Goal: Task Accomplishment & Management: Complete application form

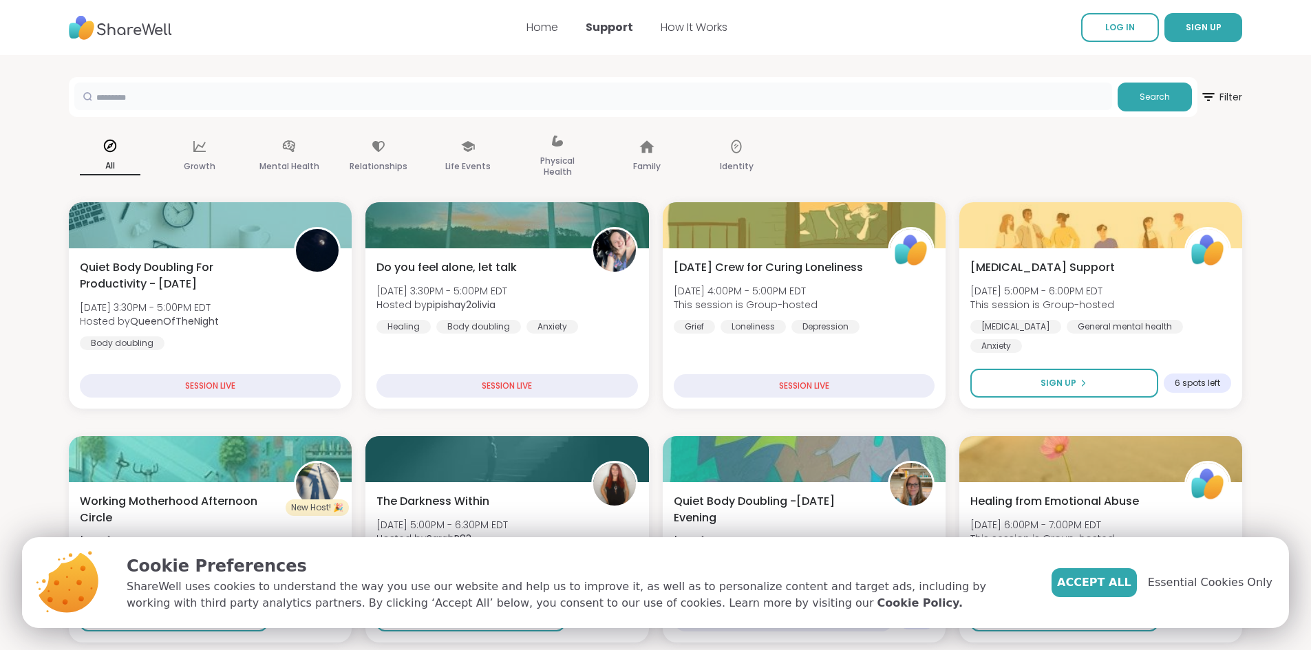
click at [178, 91] on input "text" at bounding box center [593, 97] width 1038 height 28
type input "**********"
drag, startPoint x: 334, startPoint y: 96, endPoint x: -296, endPoint y: 73, distance: 630.1
click at [696, 29] on link "How It Works" at bounding box center [694, 27] width 67 height 16
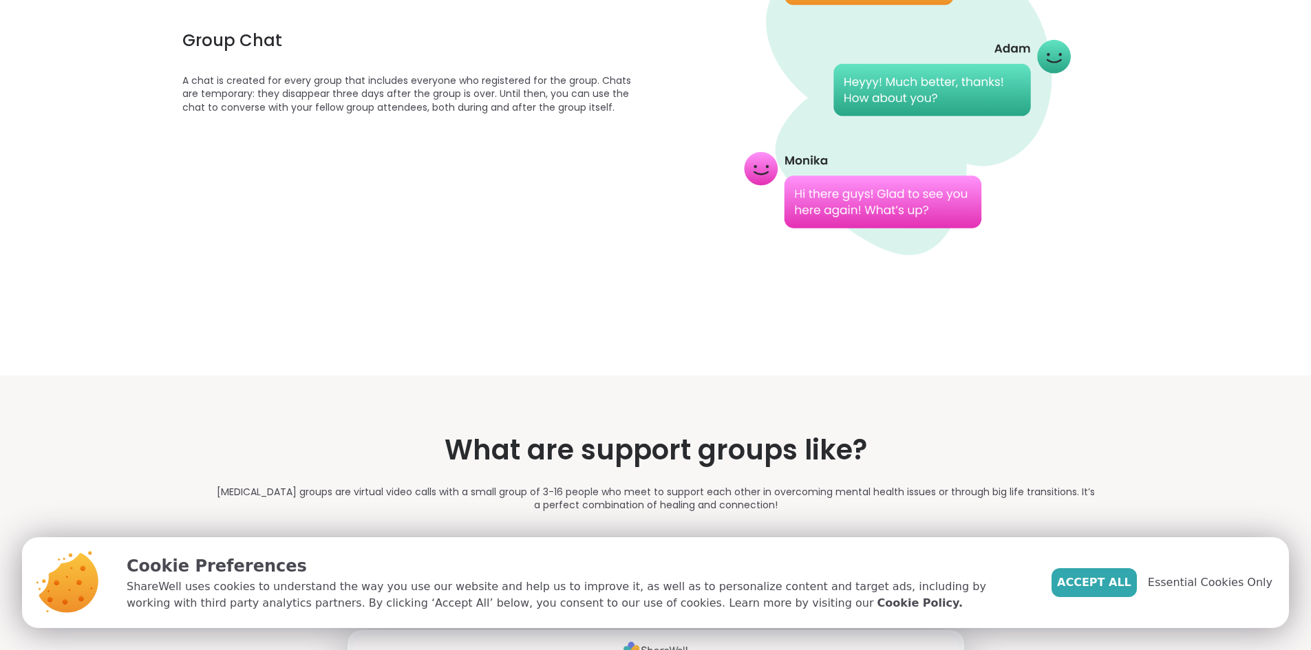
scroll to position [1376, 0]
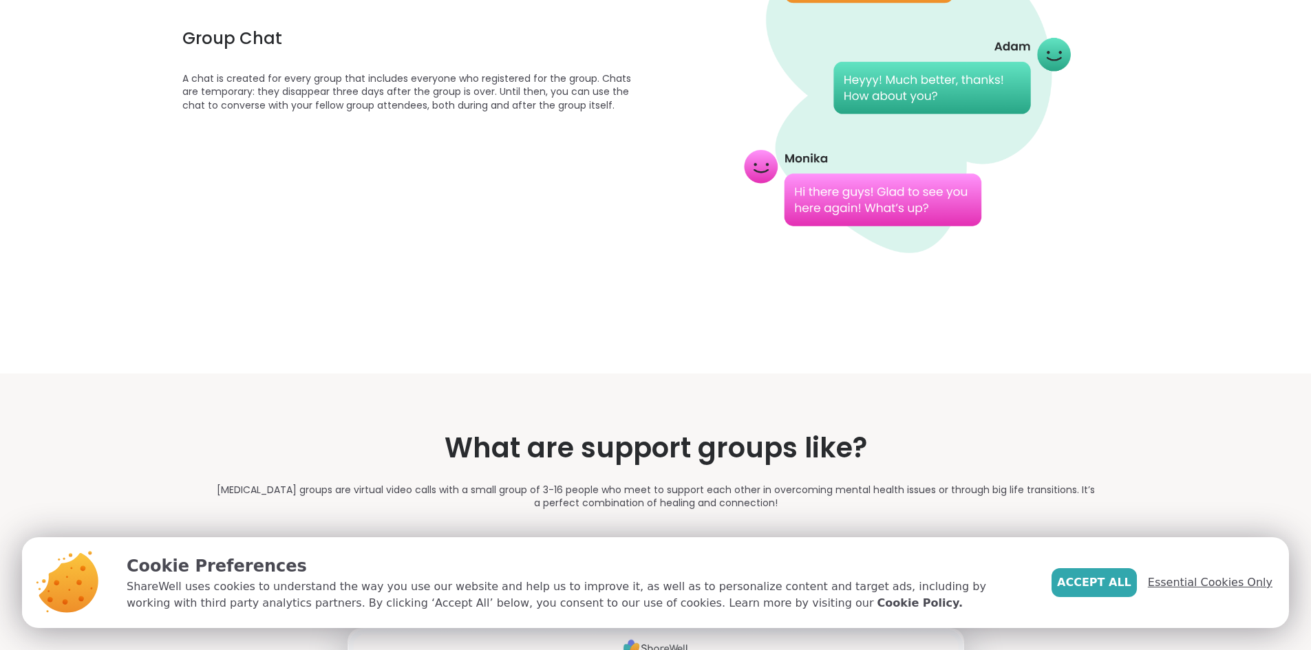
click at [1207, 584] on span "Essential Cookies Only" at bounding box center [1210, 583] width 125 height 17
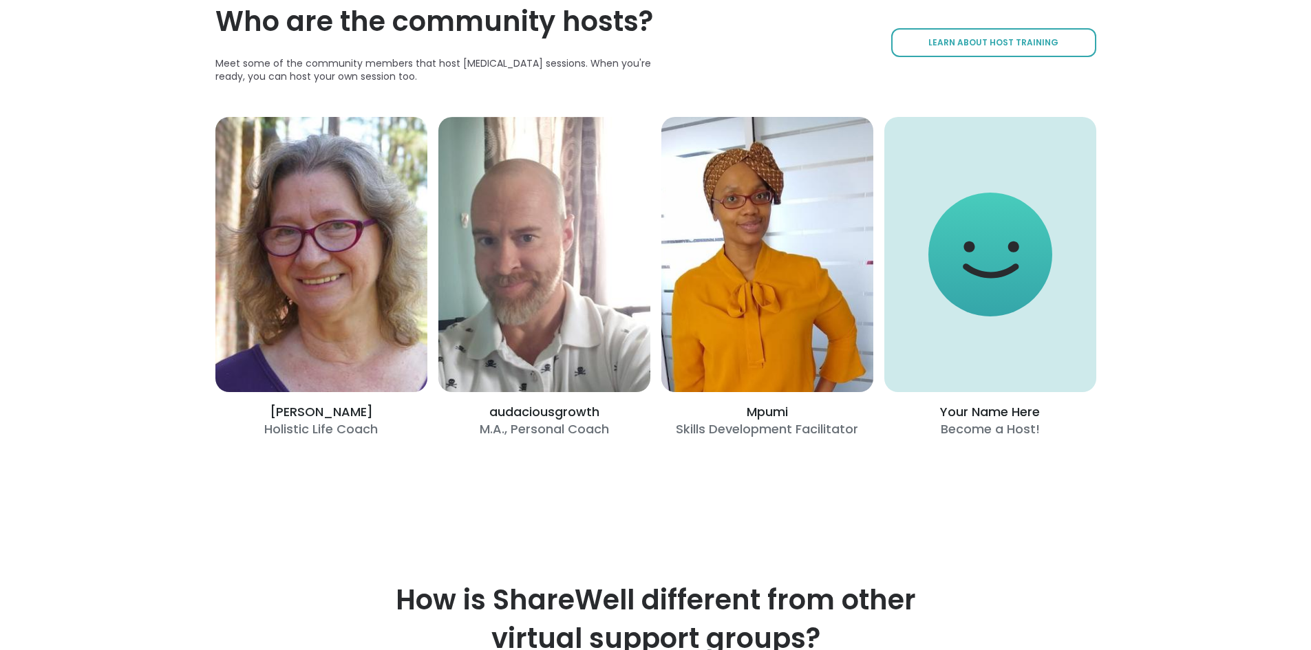
scroll to position [2615, 0]
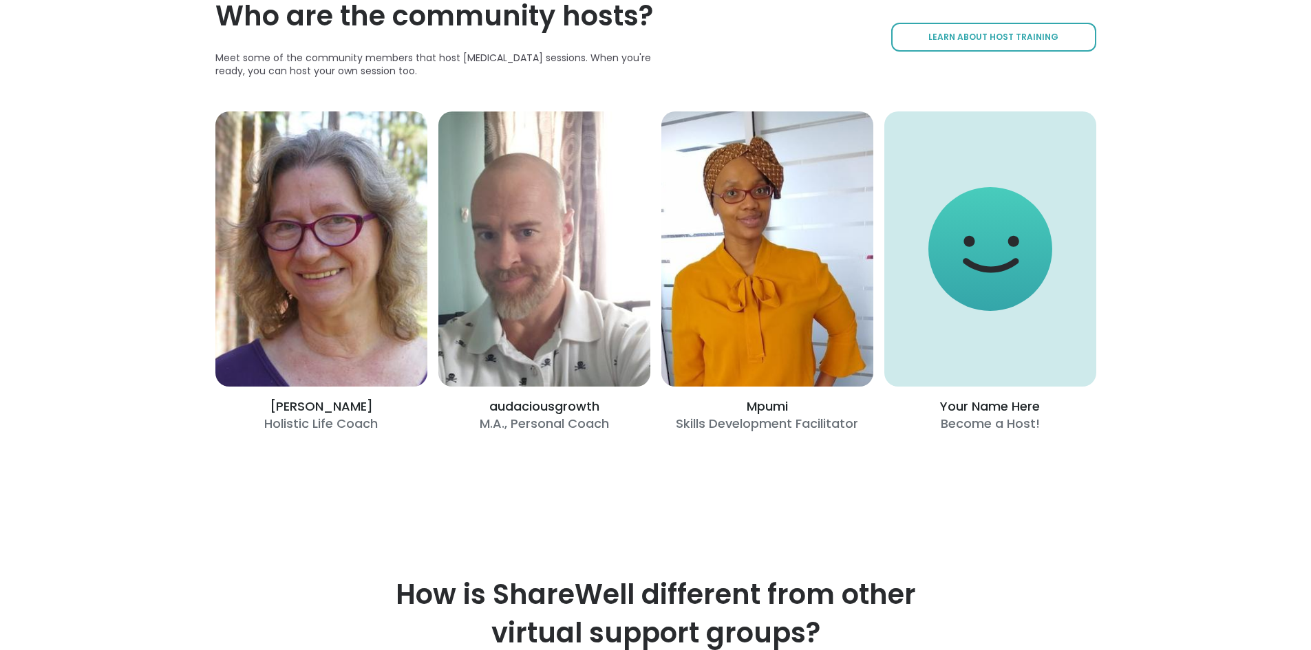
click at [968, 432] on div "[PERSON_NAME] Holistic Life Coach audaciousgrowth M.A., Personal Coach Mpumi Sk…" at bounding box center [655, 271] width 881 height 321
click at [966, 43] on span "Learn About Host Training" at bounding box center [993, 38] width 130 height 12
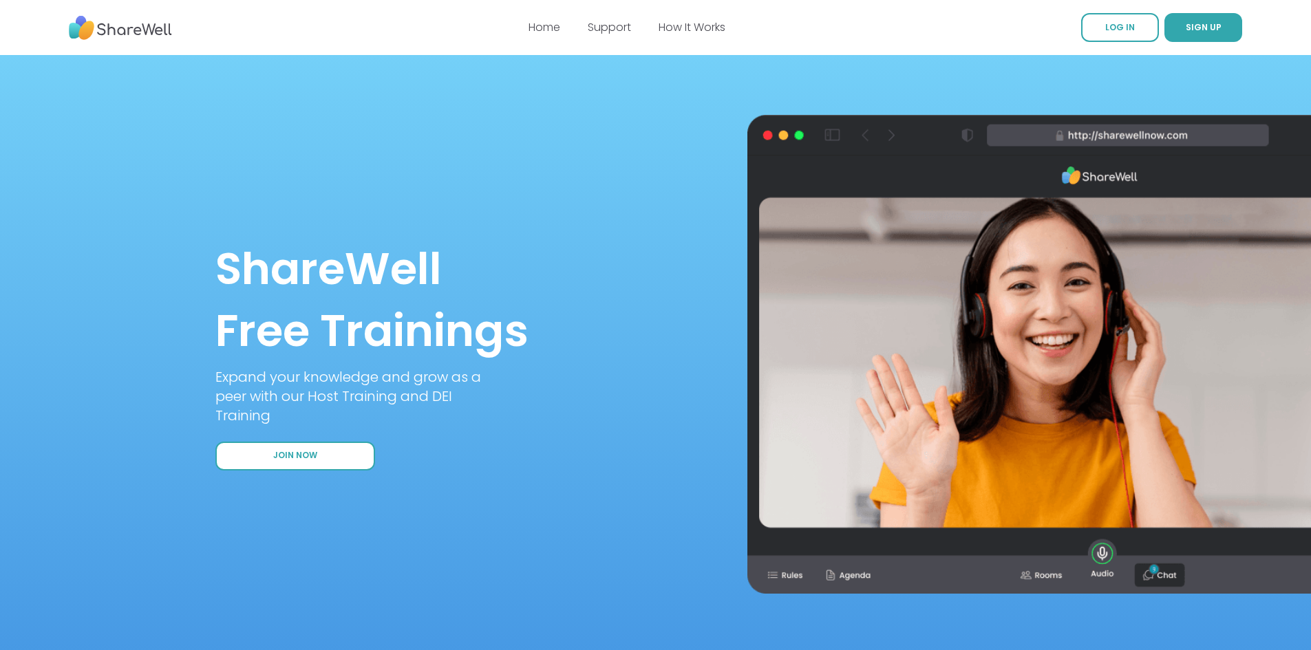
click at [283, 458] on span "Join Now" at bounding box center [295, 456] width 44 height 12
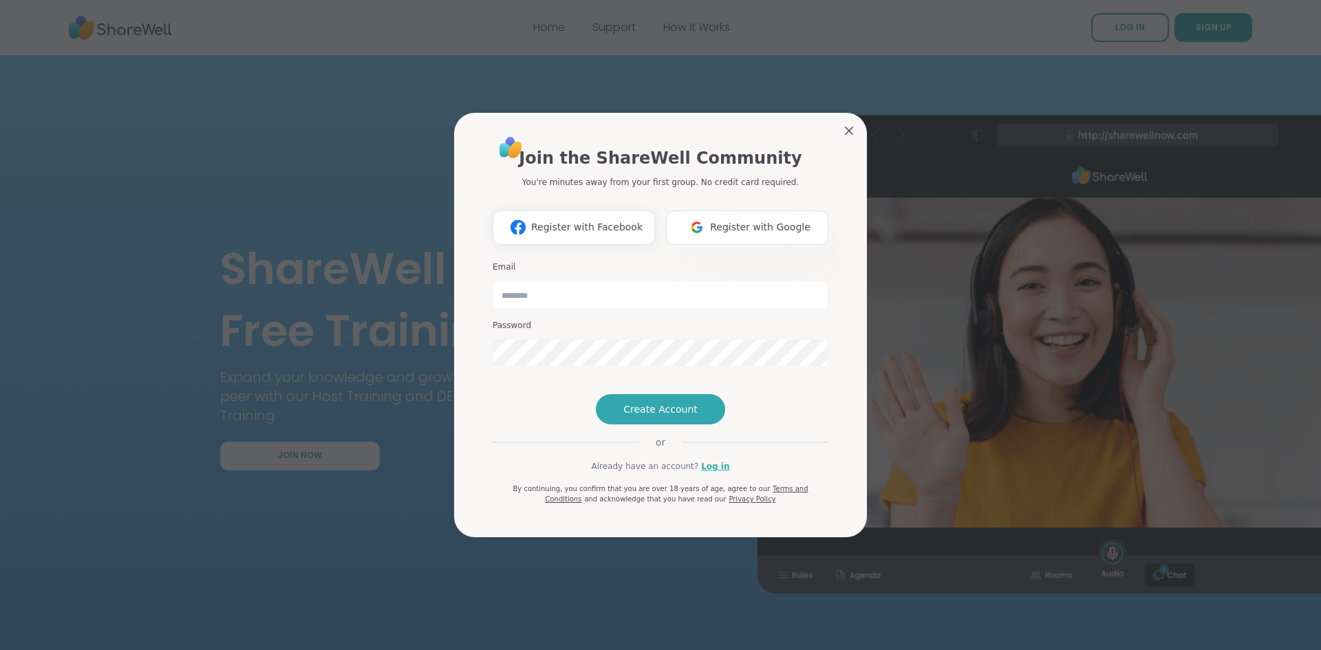
click at [760, 211] on button "Register with Google" at bounding box center [747, 228] width 162 height 34
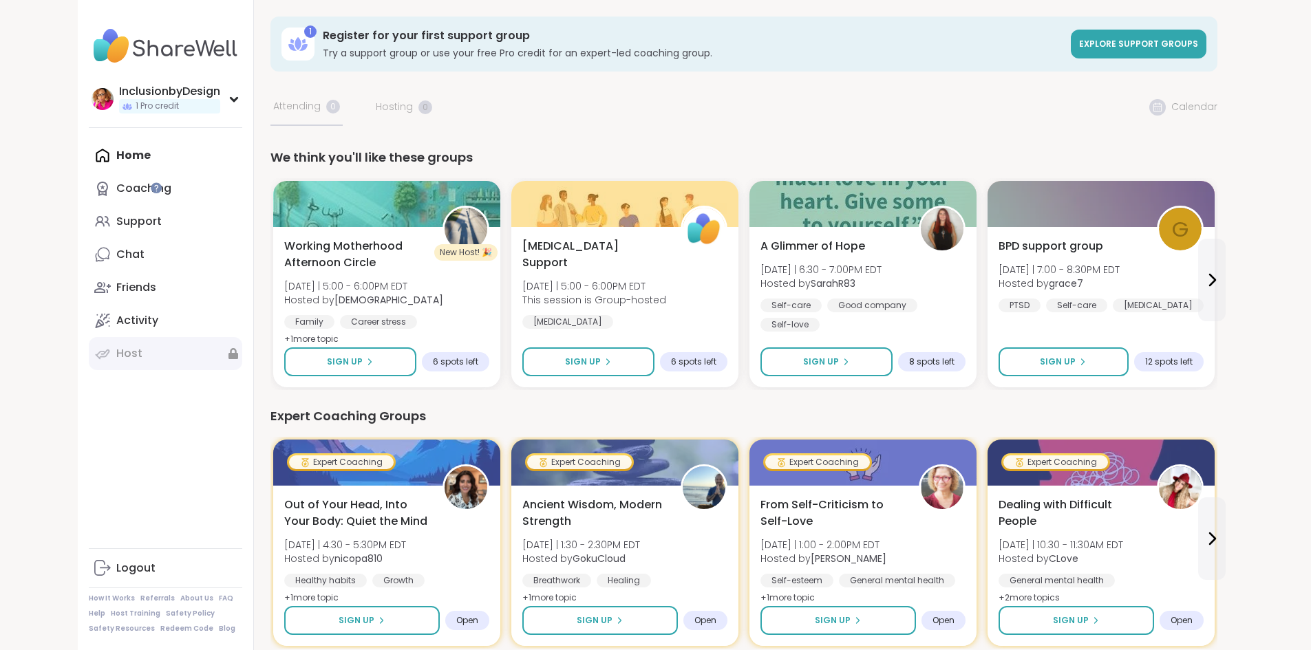
click at [116, 358] on div "Host" at bounding box center [129, 353] width 26 height 15
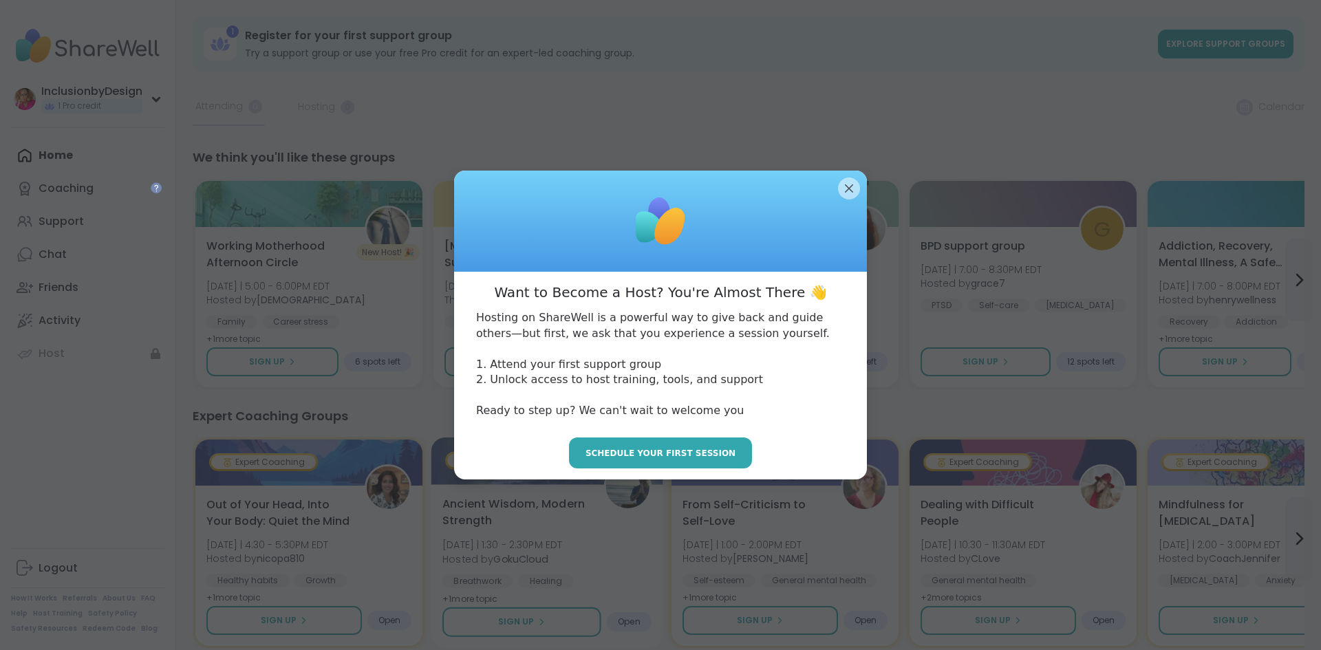
click at [635, 454] on span "Schedule your first session" at bounding box center [661, 453] width 150 height 12
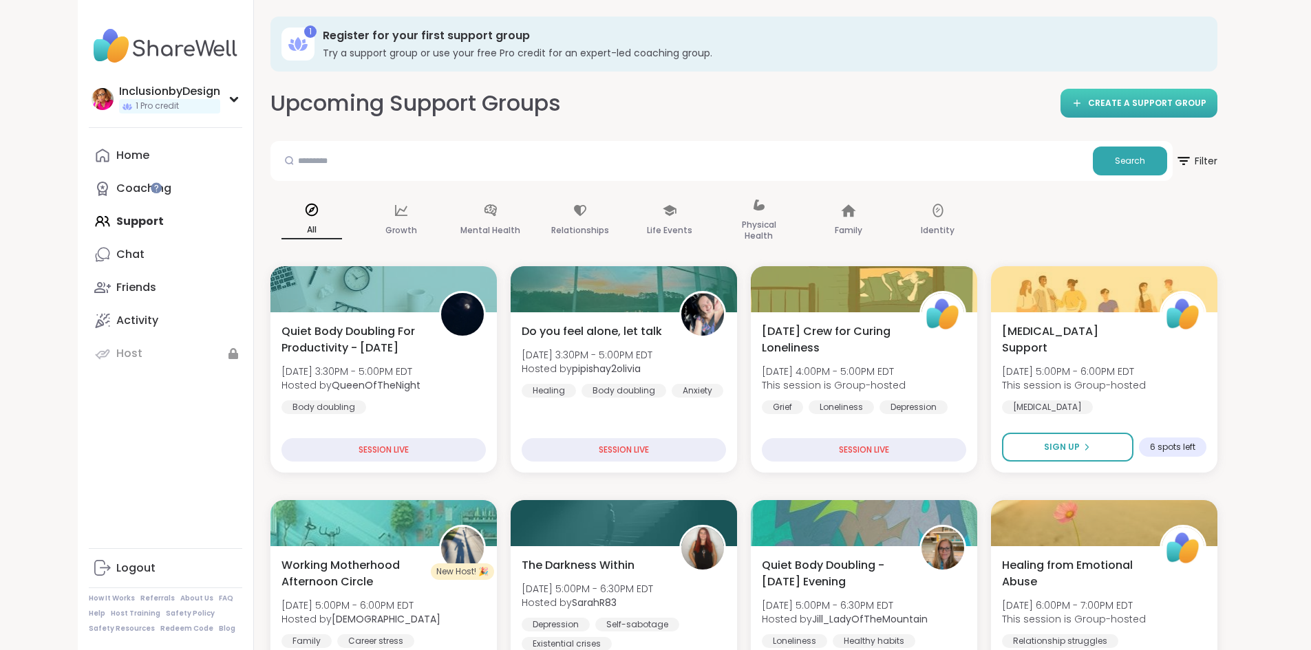
click at [1217, 110] on link "CREATE A SUPPORT GROUP" at bounding box center [1138, 103] width 157 height 29
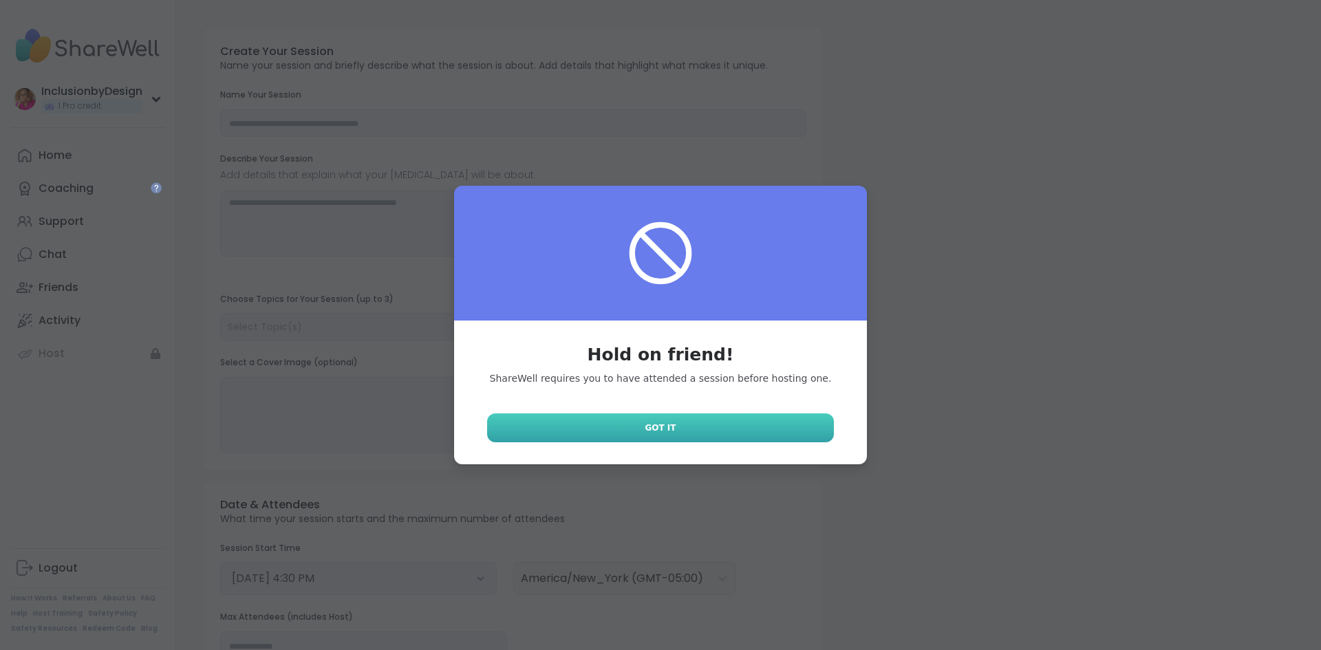
click at [632, 427] on link "Got It" at bounding box center [660, 428] width 347 height 29
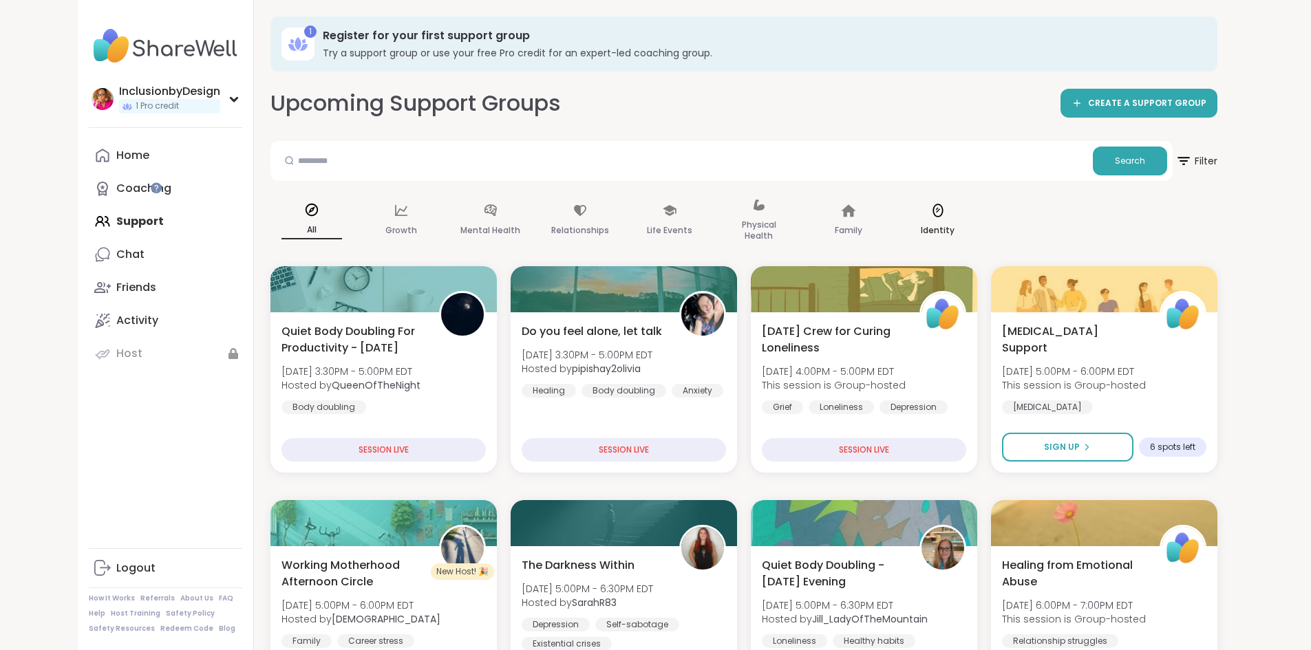
click at [932, 217] on icon at bounding box center [937, 211] width 10 height 14
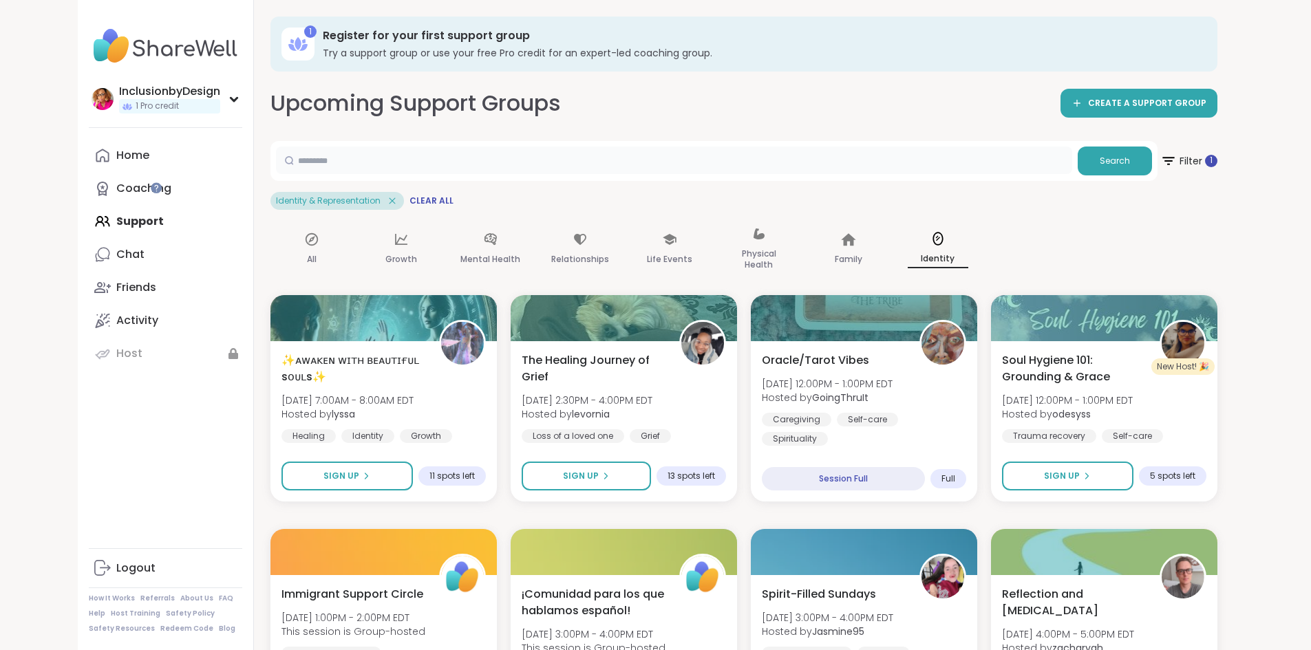
click at [281, 162] on input "text" at bounding box center [674, 161] width 796 height 28
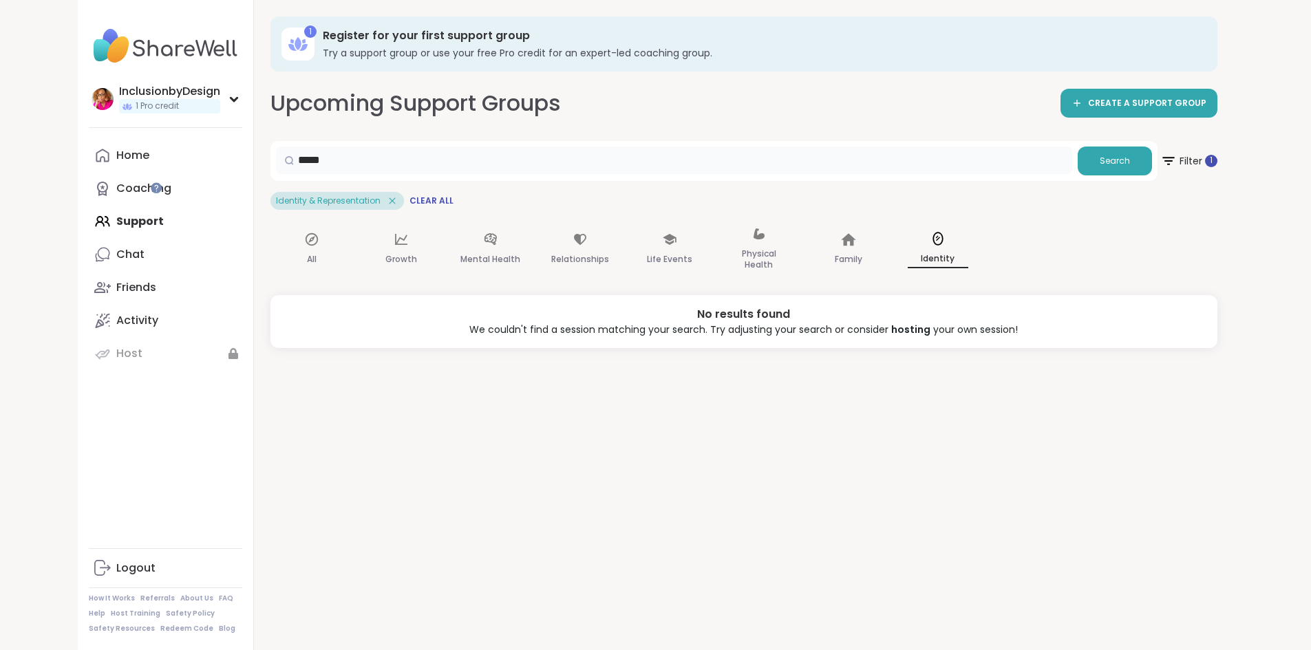
click at [295, 155] on input "*****" at bounding box center [674, 161] width 796 height 28
type input "*"
click at [484, 244] on icon at bounding box center [490, 239] width 12 height 12
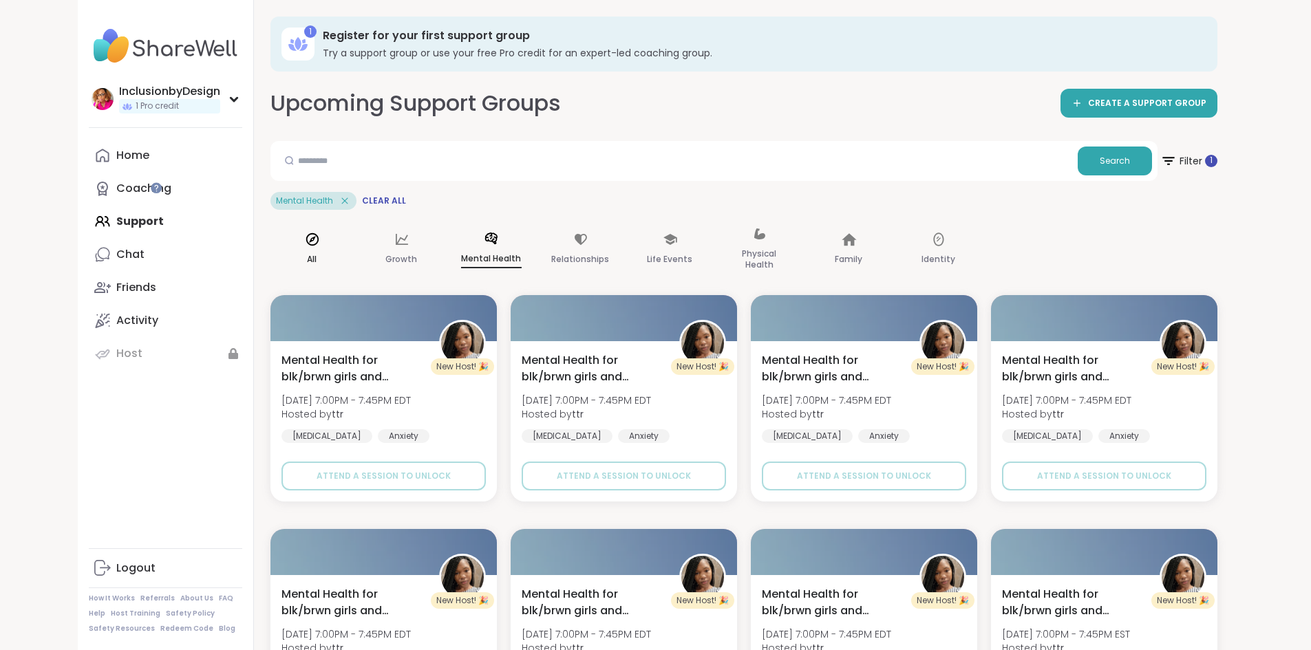
click at [304, 239] on icon at bounding box center [311, 239] width 15 height 15
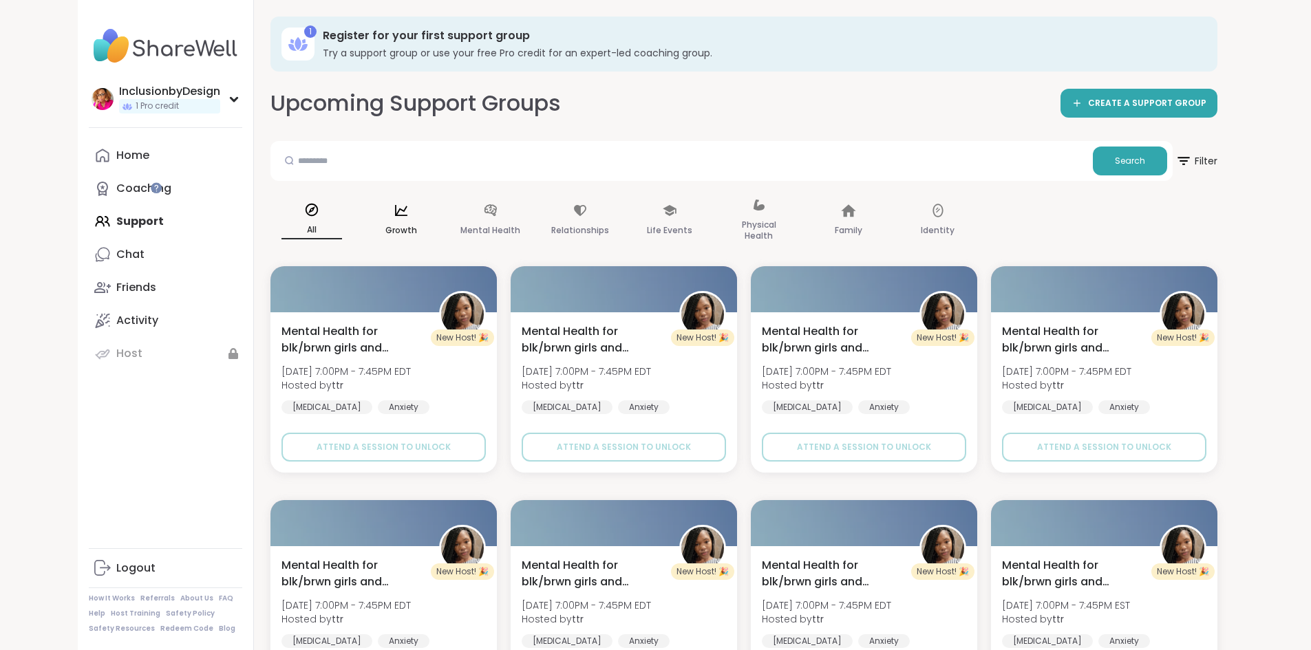
click at [394, 215] on icon at bounding box center [401, 210] width 15 height 15
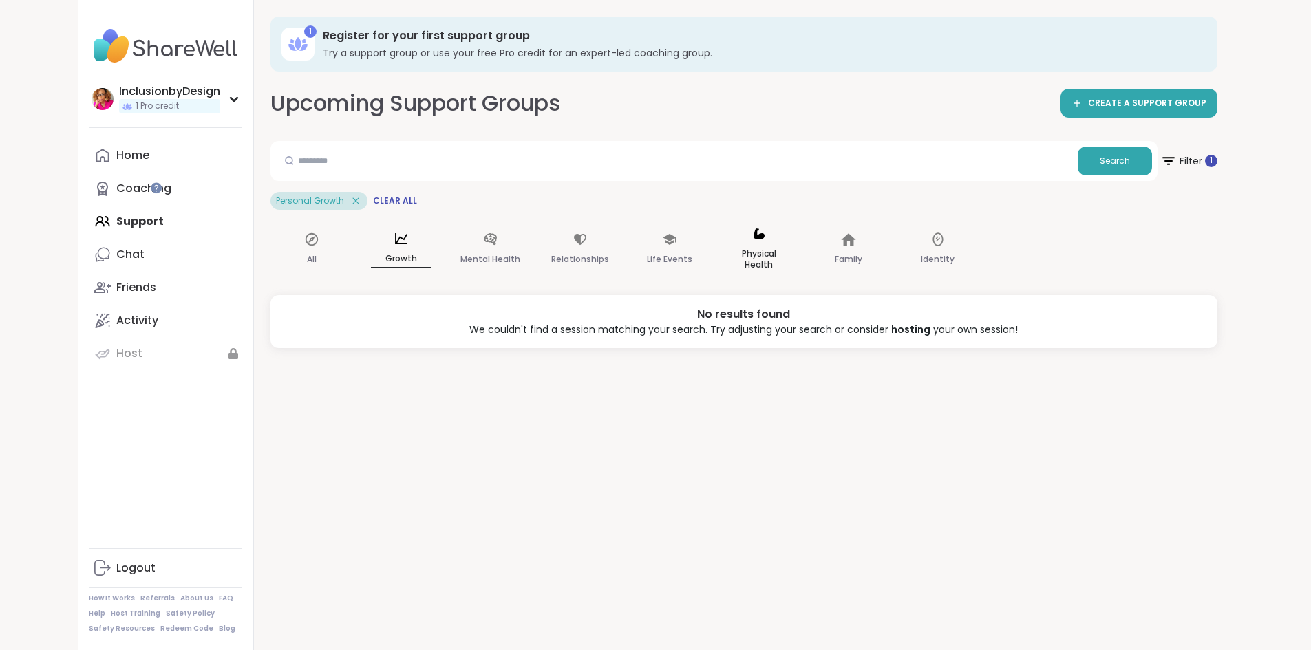
click at [729, 246] on p "Physical Health" at bounding box center [759, 260] width 61 height 28
click at [345, 200] on icon at bounding box center [351, 201] width 12 height 12
